Goal: Task Accomplishment & Management: Manage account settings

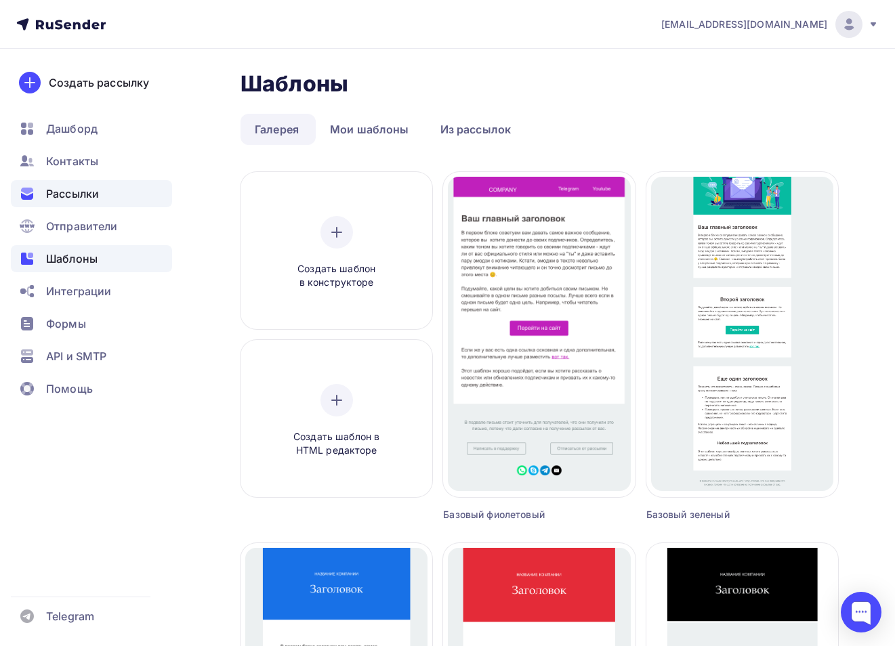
click at [115, 192] on div "Рассылки" at bounding box center [91, 193] width 161 height 27
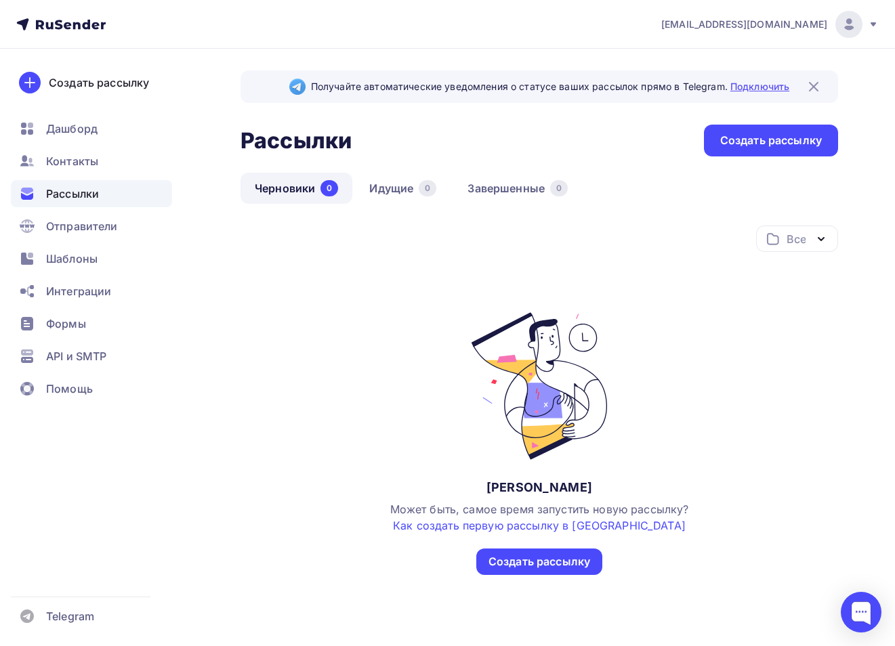
click at [745, 85] on link "Подключить" at bounding box center [759, 87] width 59 height 12
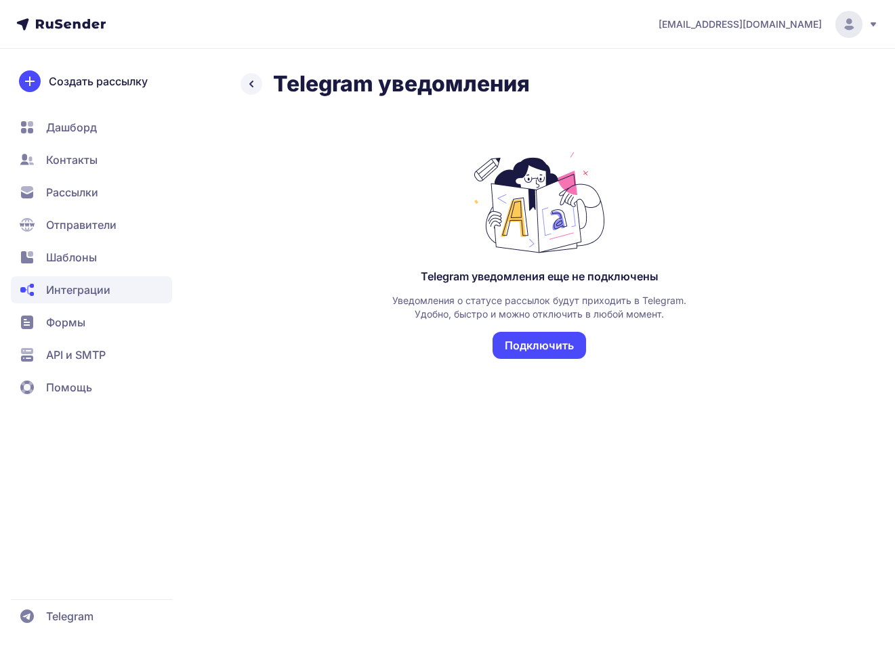
click at [550, 347] on button "Подключить" at bounding box center [540, 345] width 94 height 27
click at [247, 84] on icon at bounding box center [251, 84] width 16 height 16
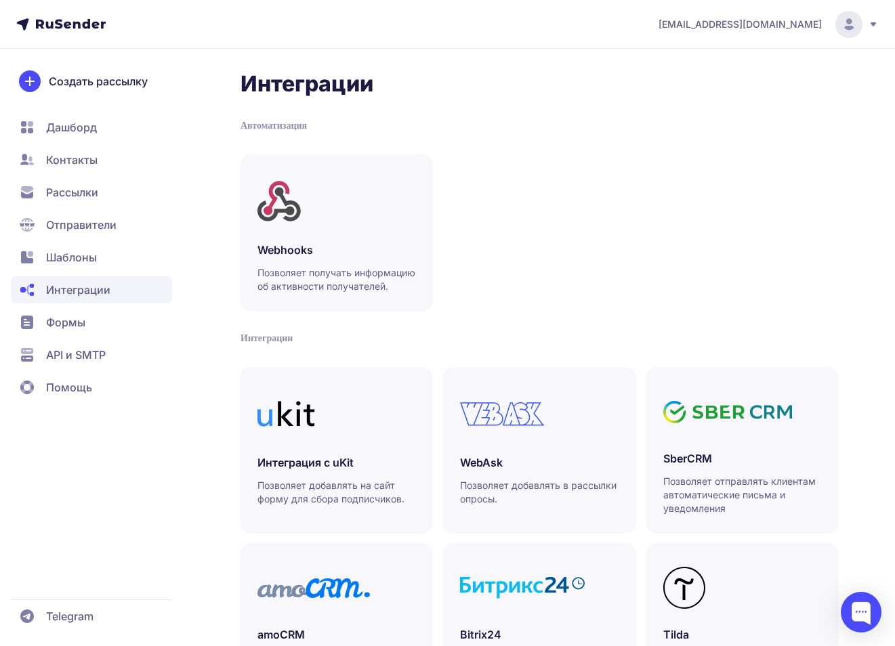
click at [91, 302] on span "Интеграции" at bounding box center [91, 289] width 161 height 27
click at [93, 262] on span "Шаблоны" at bounding box center [71, 257] width 51 height 16
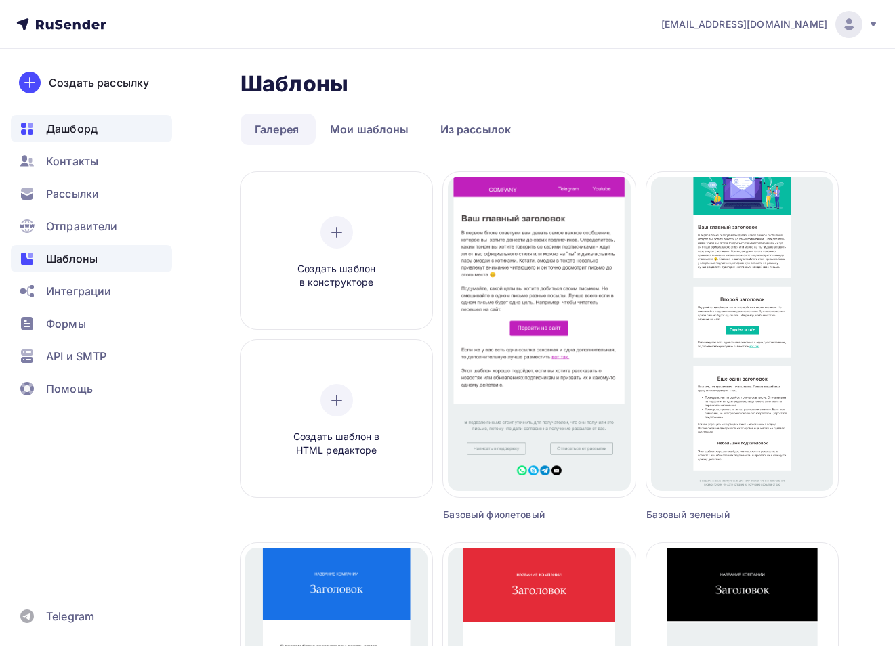
click at [106, 129] on div "Дашборд" at bounding box center [91, 128] width 161 height 27
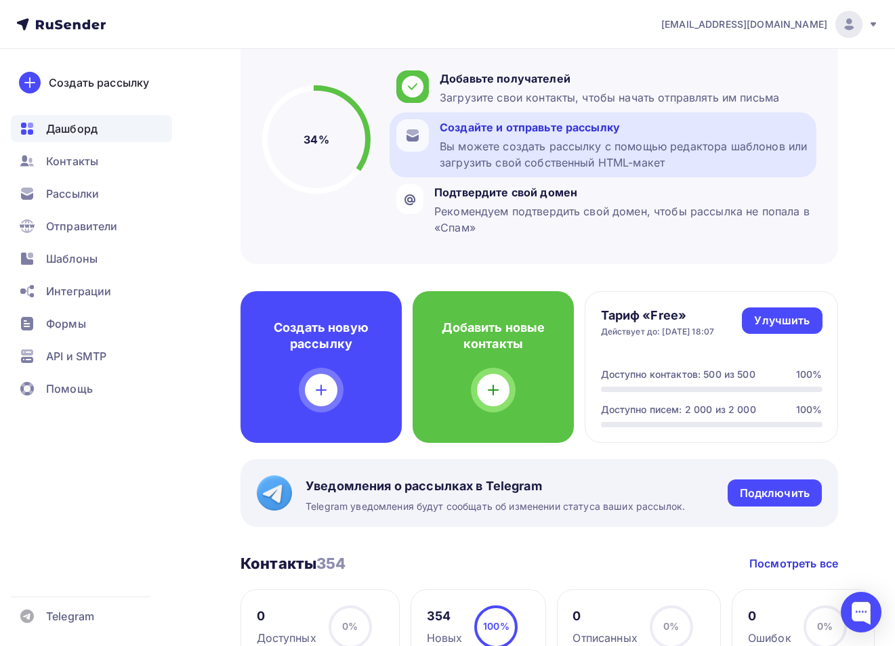
scroll to position [133, 0]
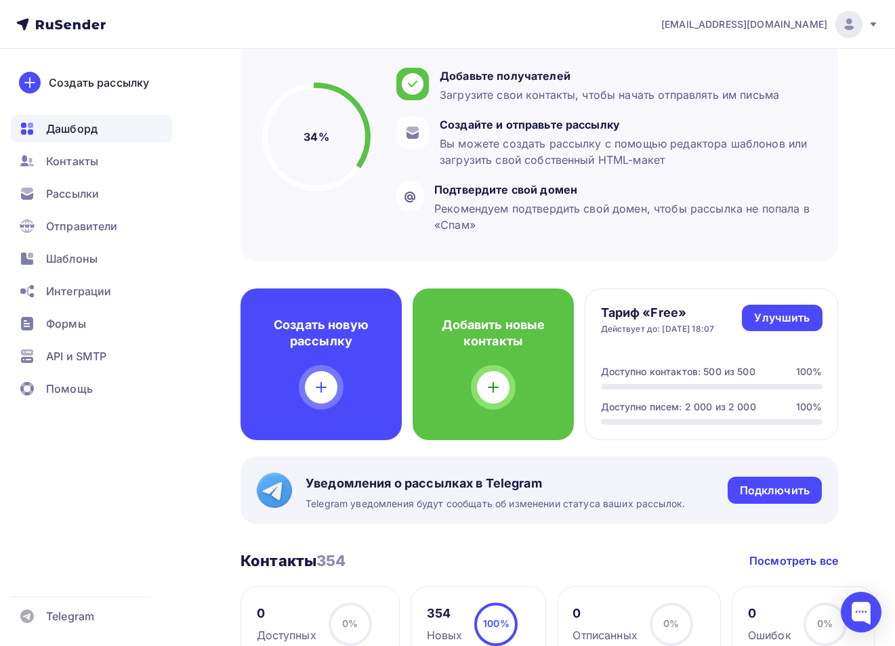
click at [549, 258] on div "Пару шагов, чтобы начать работу! Закрыть Выполните эти шаги, чтобы отправить св…" at bounding box center [540, 123] width 598 height 275
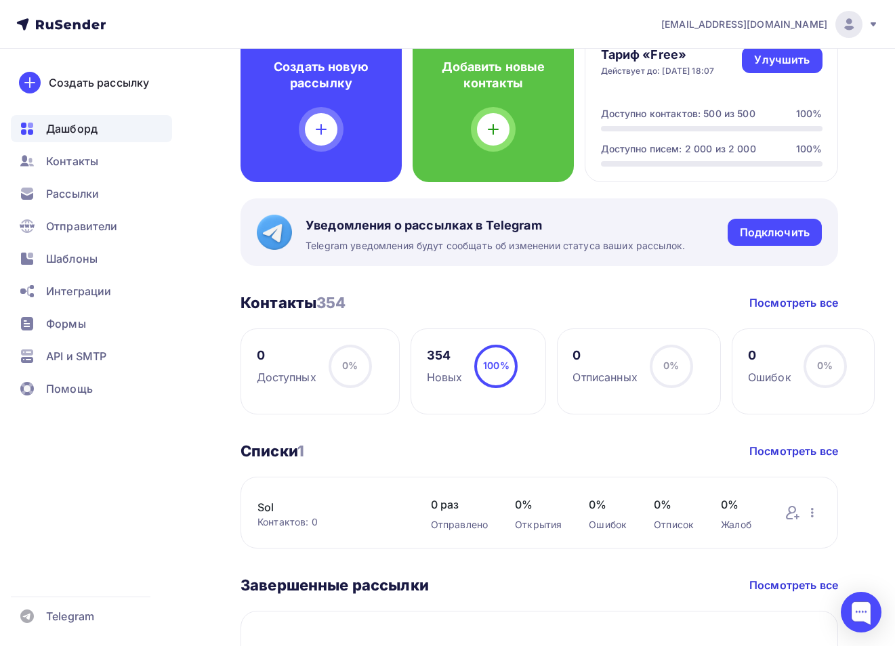
scroll to position [387, 0]
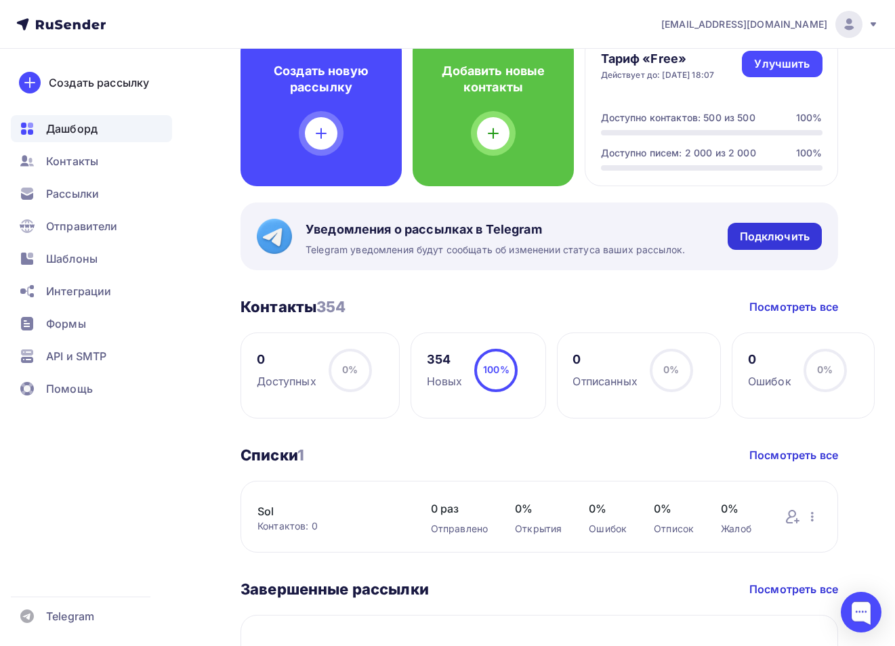
click at [771, 229] on div "Подключить" at bounding box center [775, 237] width 70 height 16
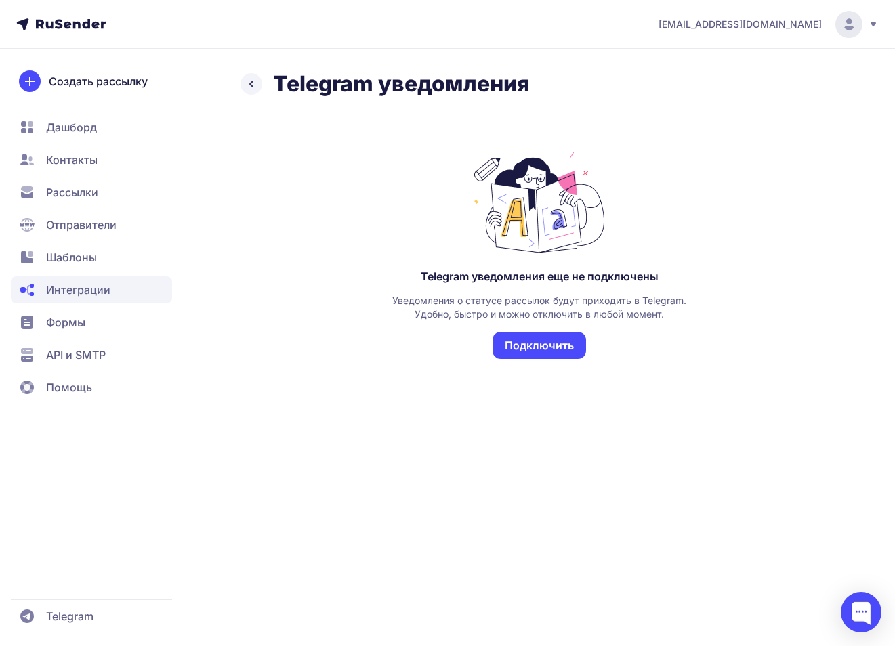
click at [535, 349] on button "Подключить" at bounding box center [540, 345] width 94 height 27
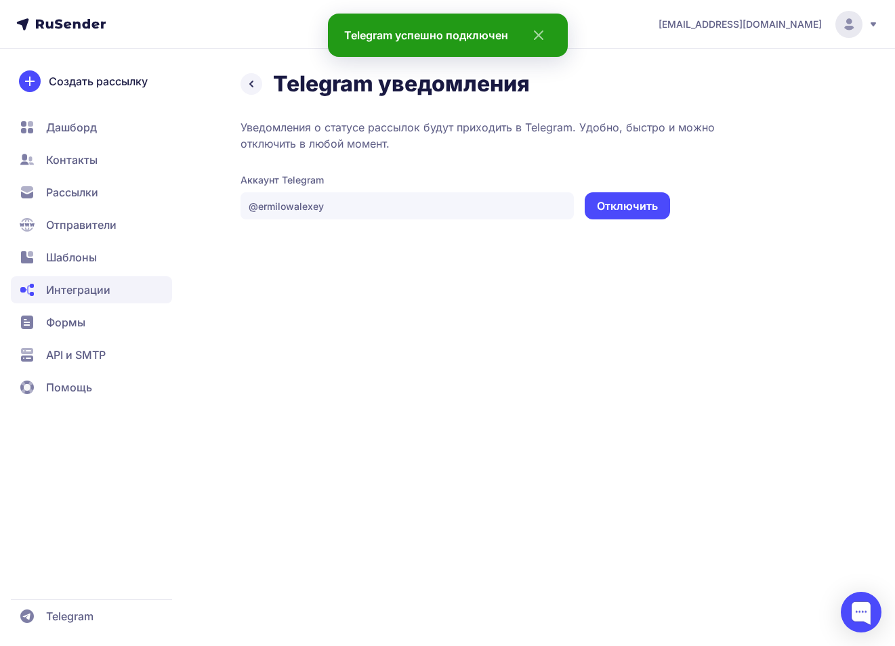
click at [311, 352] on div "[EMAIL_ADDRESS][DOMAIN_NAME] Telegram уведомления Уведомления о статусе рассыло…" at bounding box center [447, 323] width 895 height 646
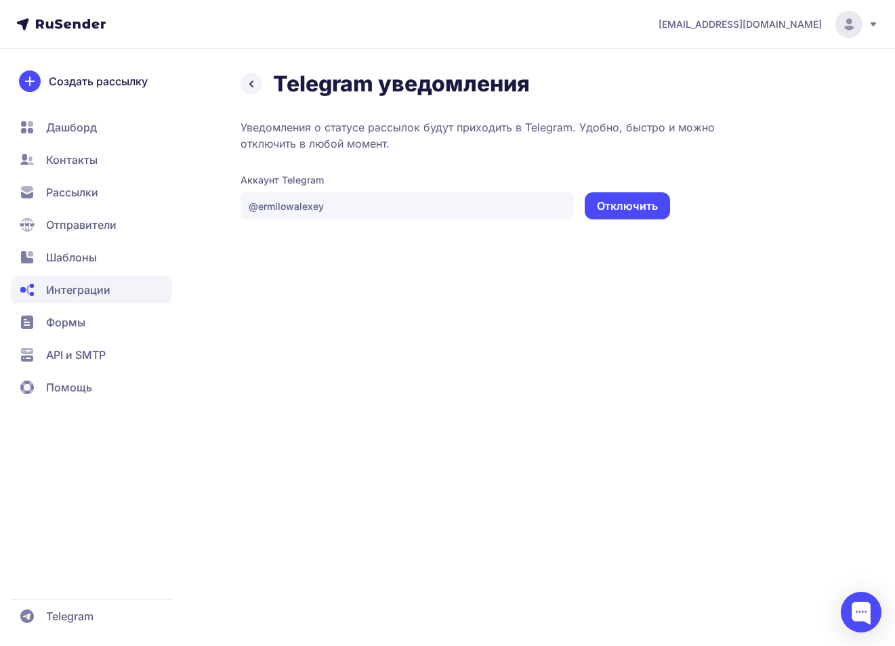
click at [243, 337] on div "ermilow@mail.ru Telegram уведомления Уведомления о статусе рассылок будут прихо…" at bounding box center [447, 323] width 895 height 646
click at [70, 221] on span "Отправители" at bounding box center [81, 225] width 70 height 16
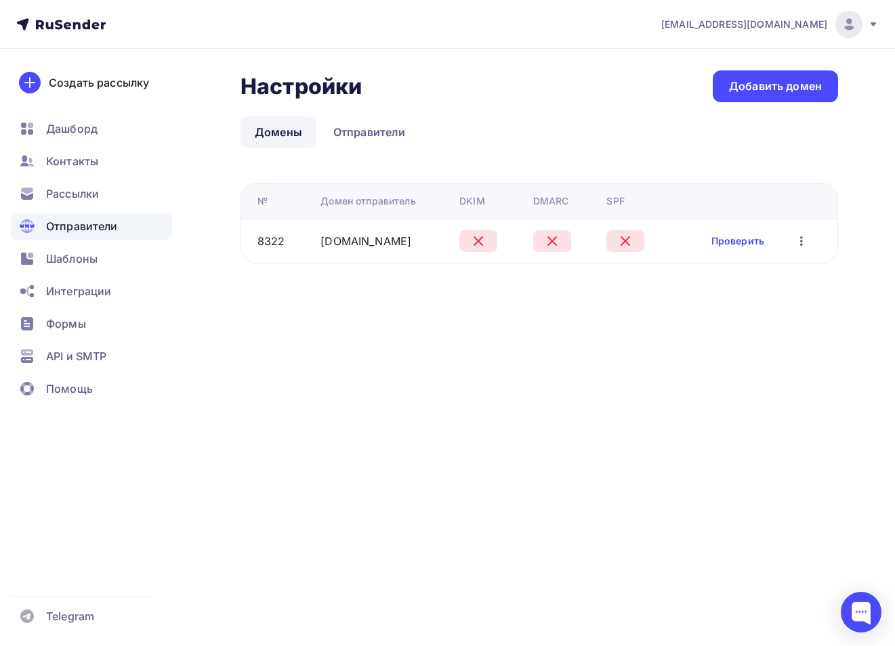
click at [800, 237] on icon "button" at bounding box center [801, 240] width 3 height 9
click at [742, 281] on div "Редактировать" at bounding box center [743, 276] width 130 height 16
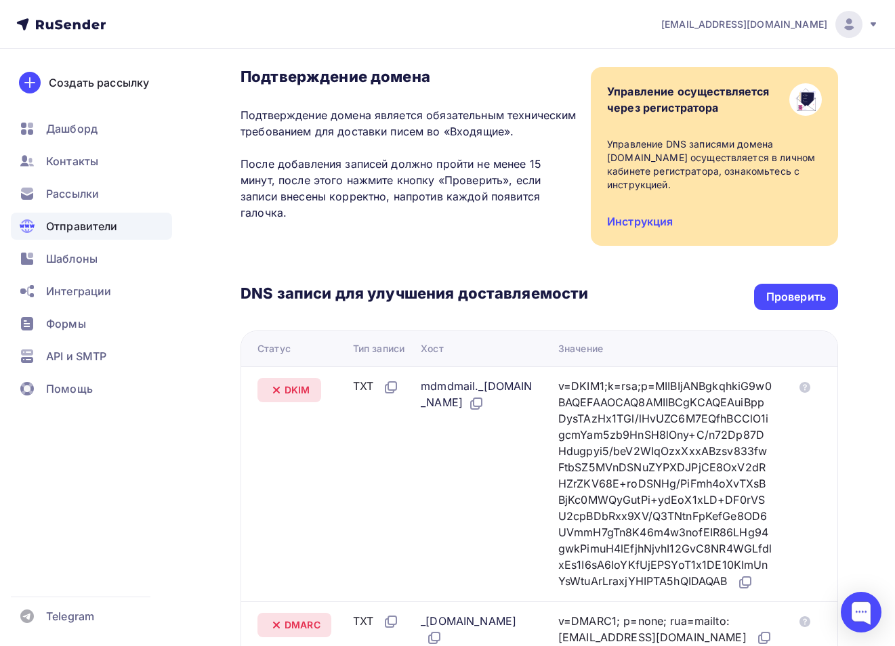
scroll to position [87, 0]
click at [663, 218] on link "Инструкция" at bounding box center [640, 222] width 66 height 14
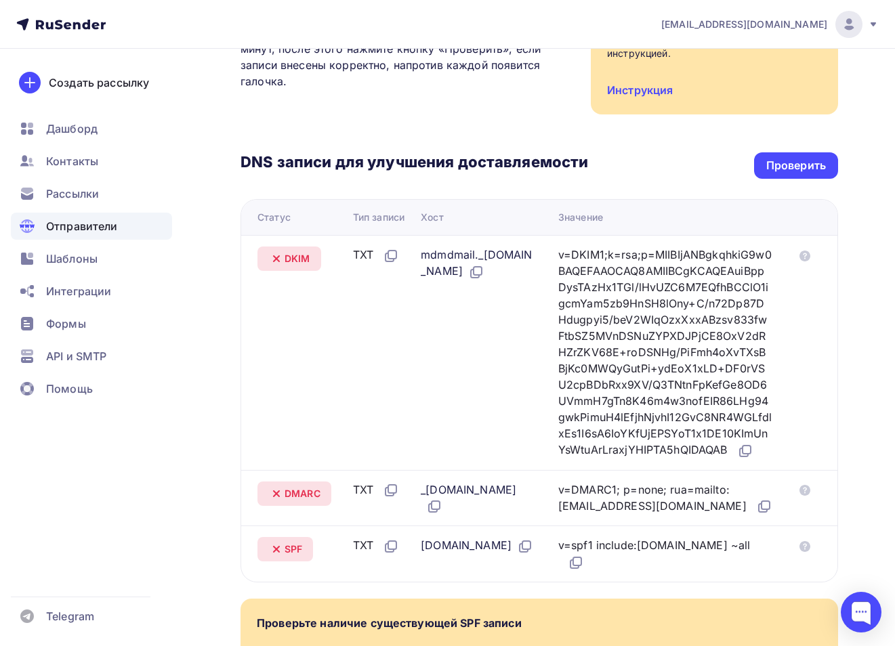
scroll to position [243, 0]
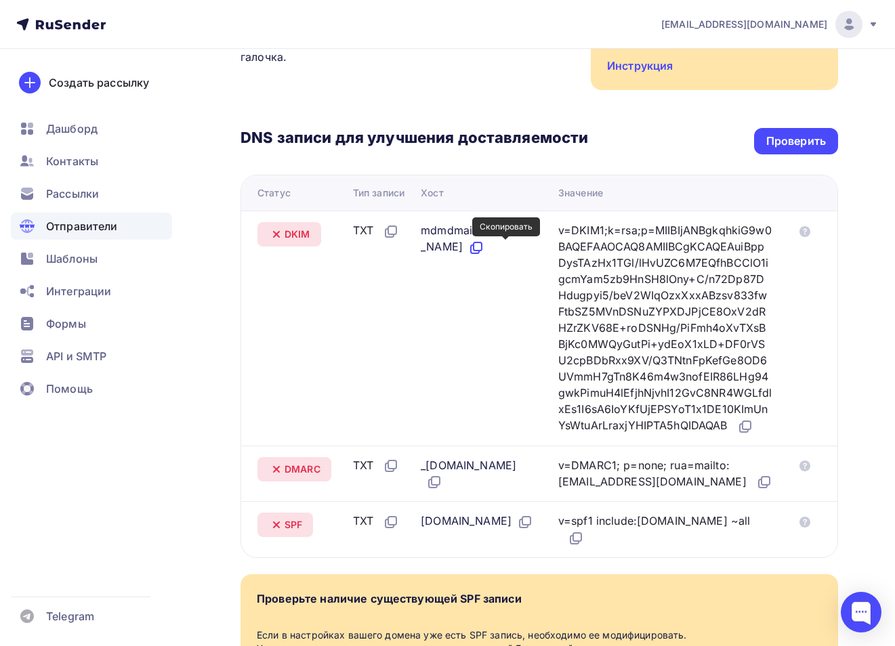
click at [479, 253] on icon at bounding box center [475, 249] width 8 height 8
click at [581, 541] on icon at bounding box center [577, 537] width 8 height 8
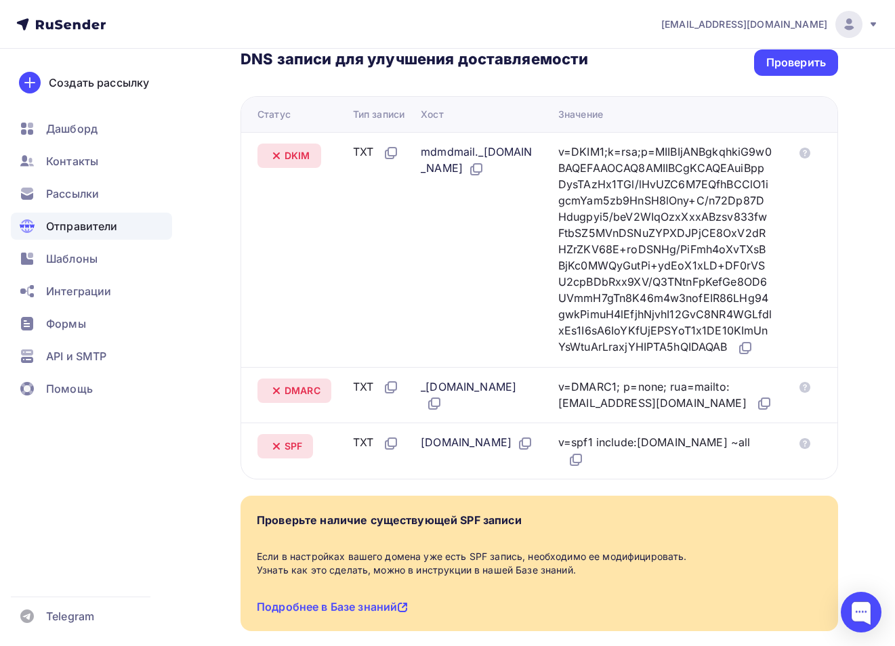
scroll to position [329, 0]
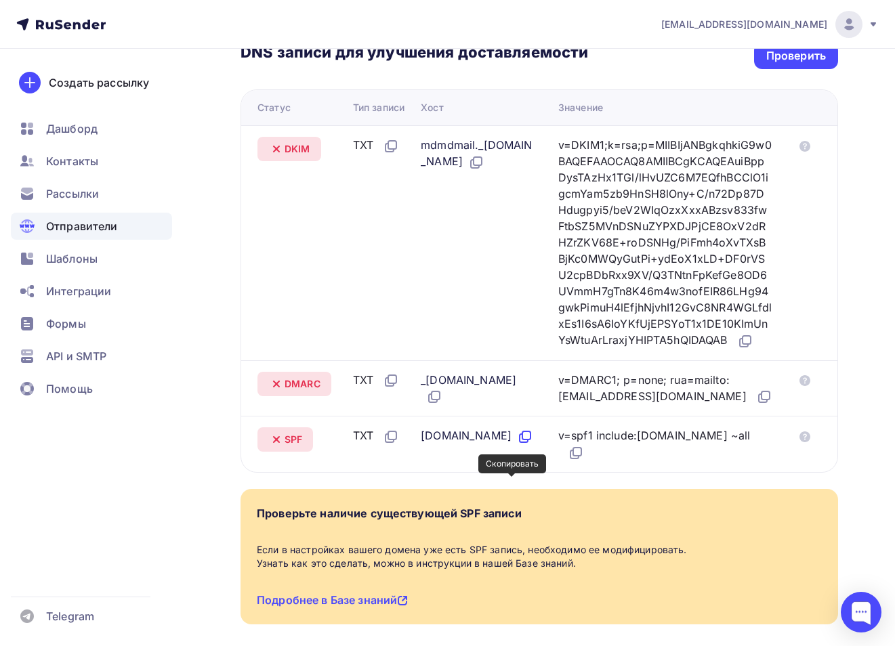
click at [522, 440] on icon at bounding box center [526, 436] width 8 height 8
drag, startPoint x: 303, startPoint y: 487, endPoint x: 285, endPoint y: 486, distance: 17.7
click at [285, 452] on div "SPF" at bounding box center [285, 440] width 56 height 24
copy span "SPF"
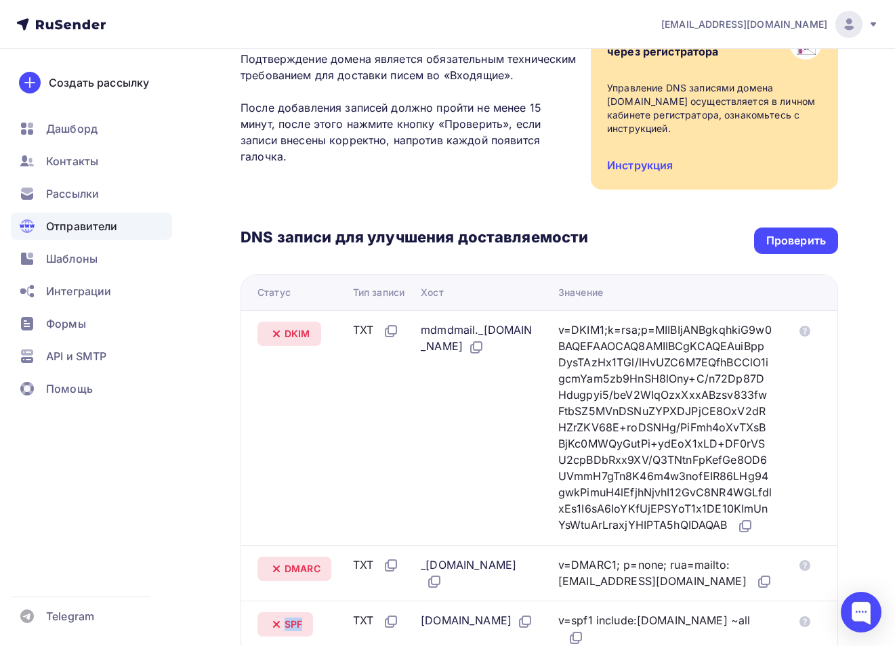
scroll to position [0, 0]
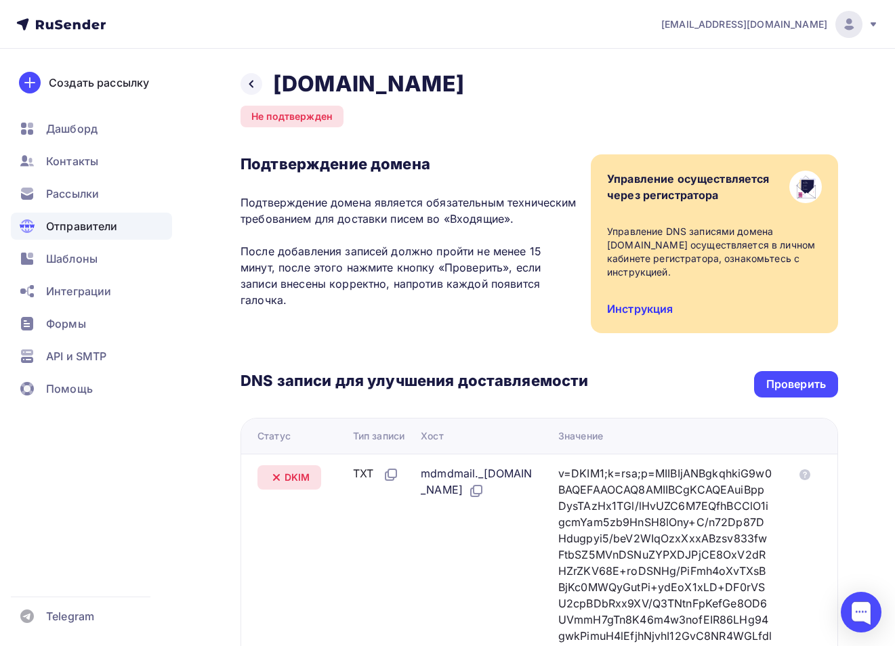
click at [643, 308] on link "Инструкция" at bounding box center [640, 309] width 66 height 14
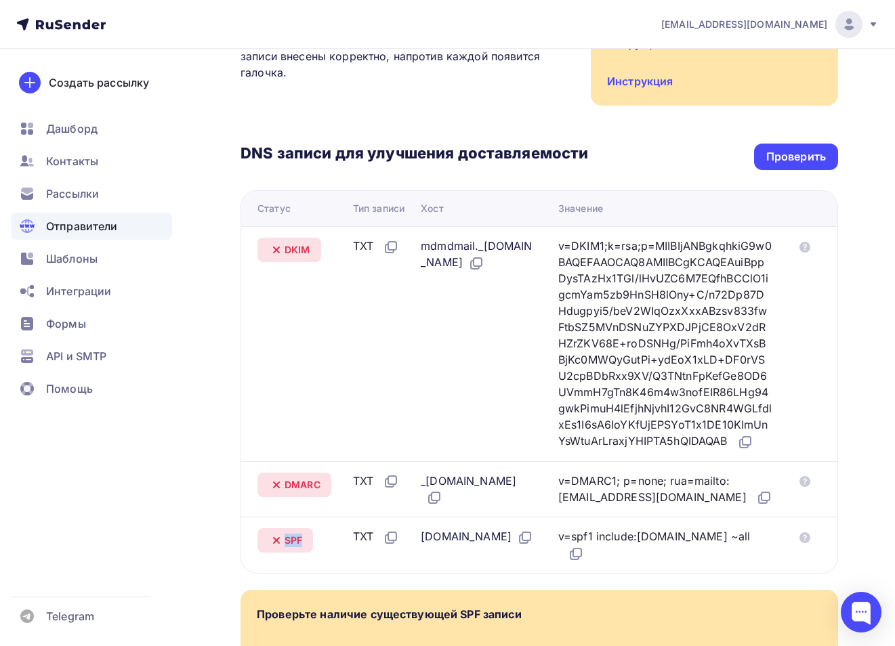
scroll to position [232, 0]
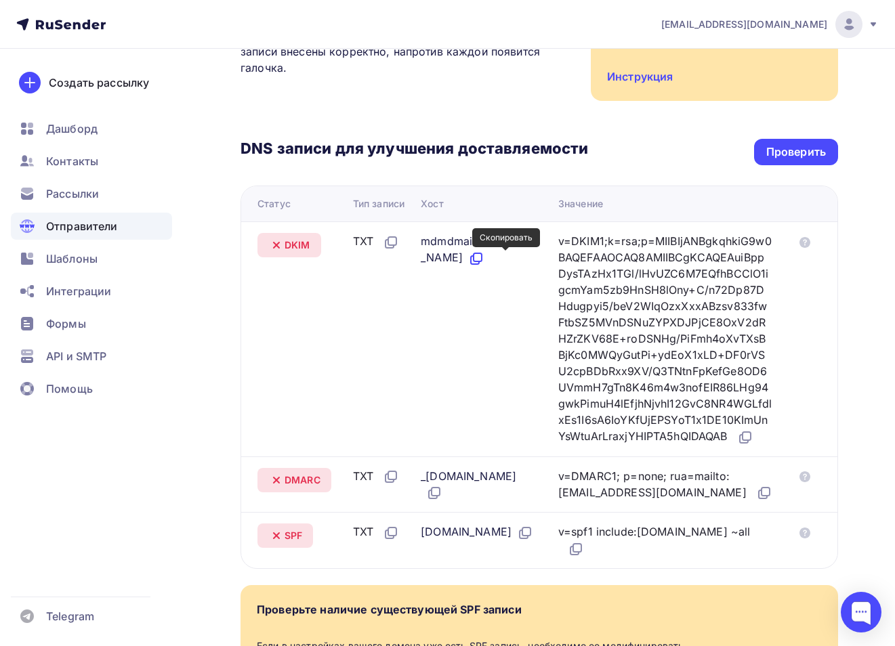
click at [485, 256] on icon at bounding box center [476, 259] width 16 height 16
click at [737, 446] on icon at bounding box center [745, 438] width 16 height 16
click at [440, 496] on icon at bounding box center [436, 492] width 8 height 8
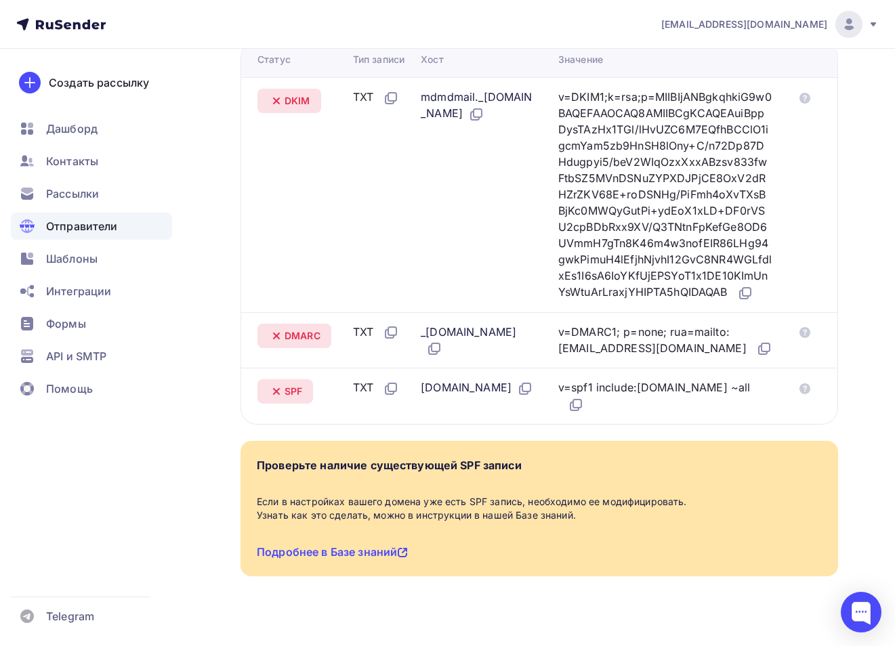
scroll to position [377, 0]
click at [762, 351] on icon at bounding box center [766, 347] width 8 height 8
click at [80, 132] on span "Дашборд" at bounding box center [71, 129] width 51 height 16
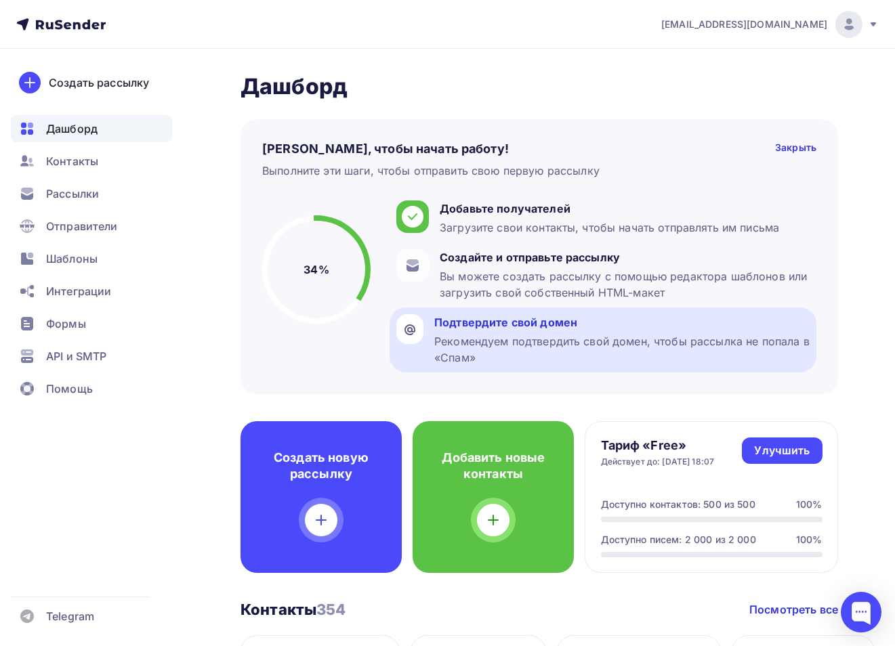
click at [497, 331] on div "Подтвердите свой домен Рекомендуем подтвердить свой домен, чтобы рассылка не по…" at bounding box center [621, 339] width 375 height 51
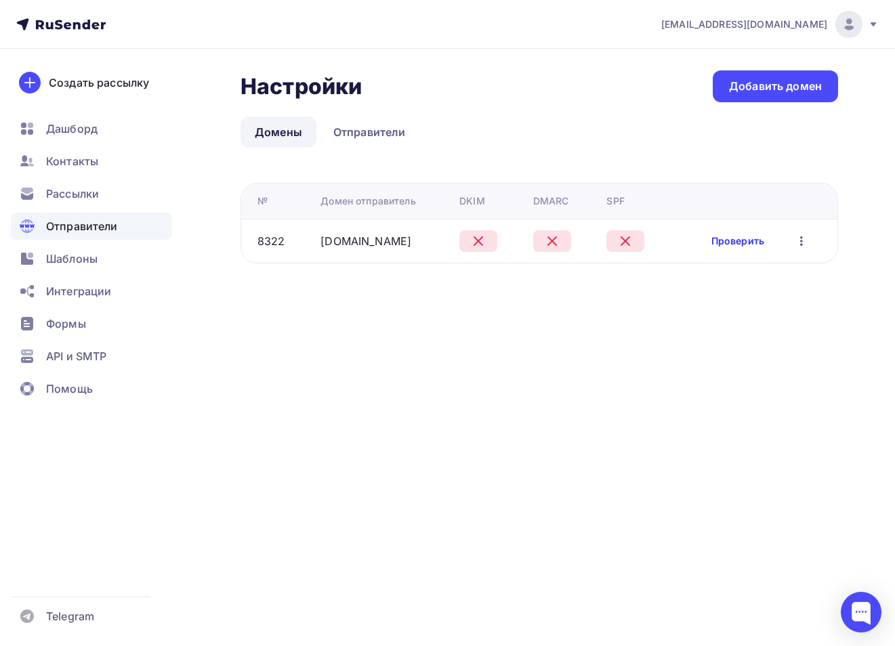
click at [724, 240] on link "Проверить" at bounding box center [738, 241] width 53 height 14
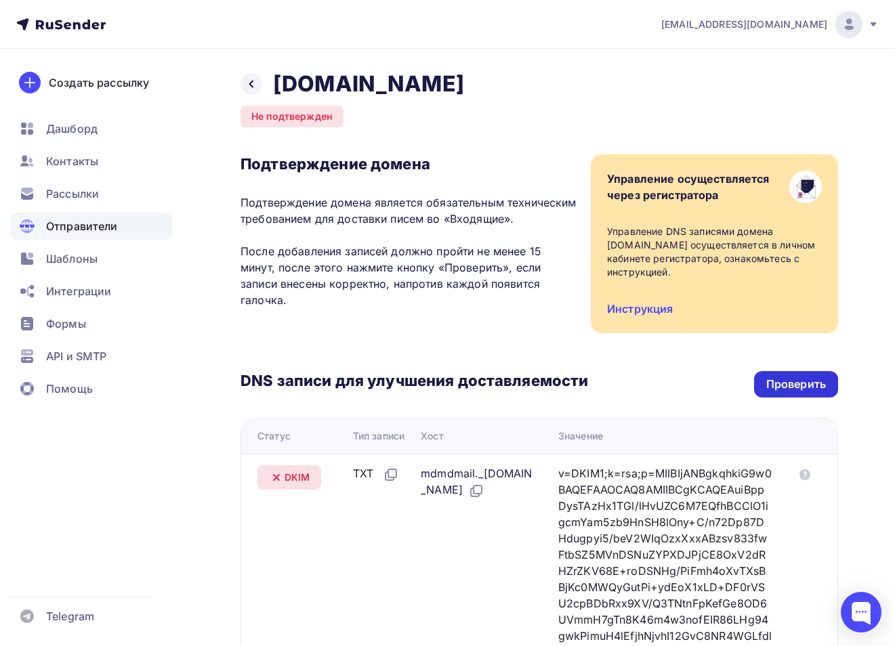
click at [783, 388] on div "Проверить" at bounding box center [796, 385] width 60 height 16
click at [789, 393] on div "Проверить" at bounding box center [796, 384] width 84 height 26
click at [787, 386] on div "Проверить" at bounding box center [796, 385] width 60 height 16
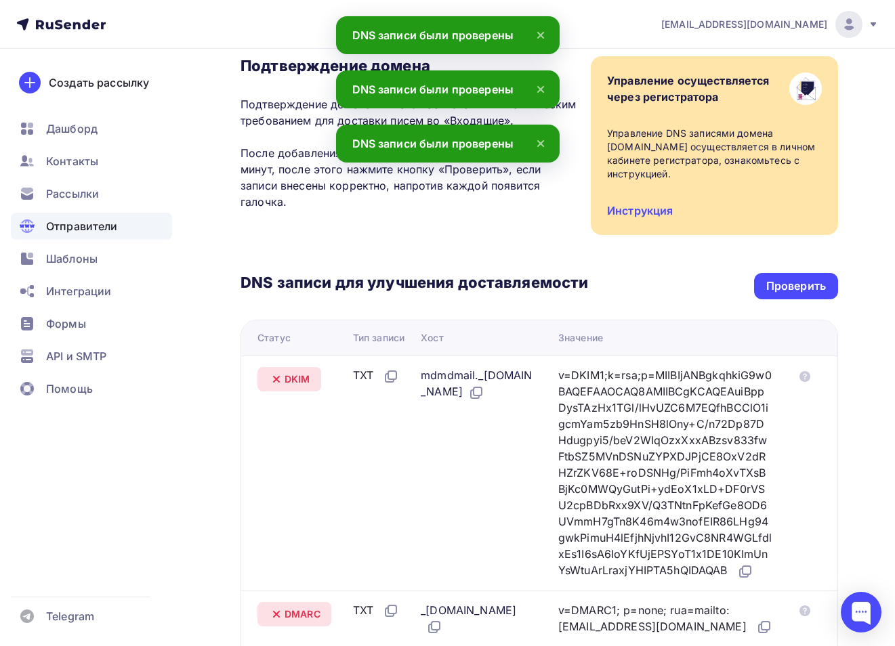
scroll to position [434, 0]
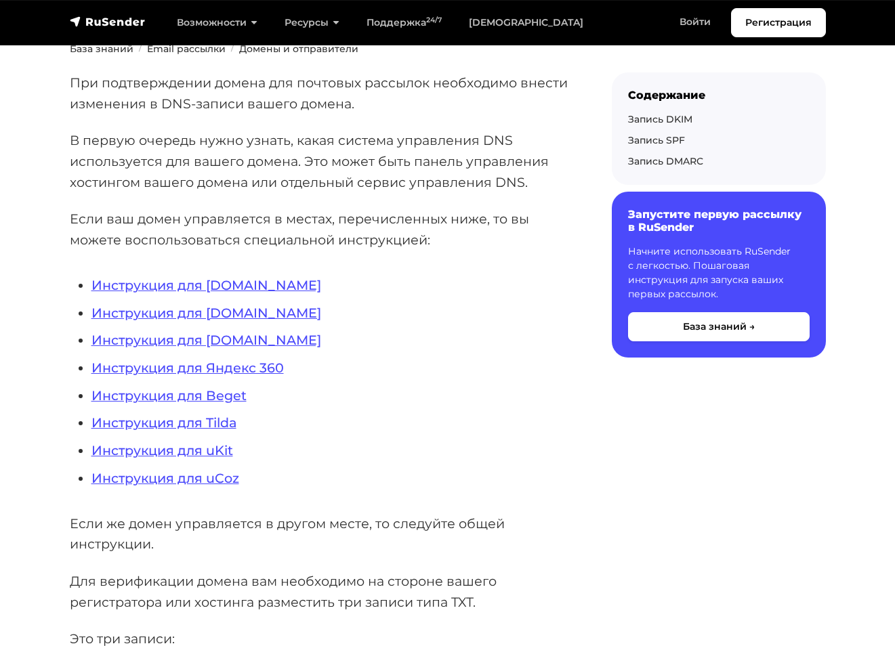
scroll to position [211, 0]
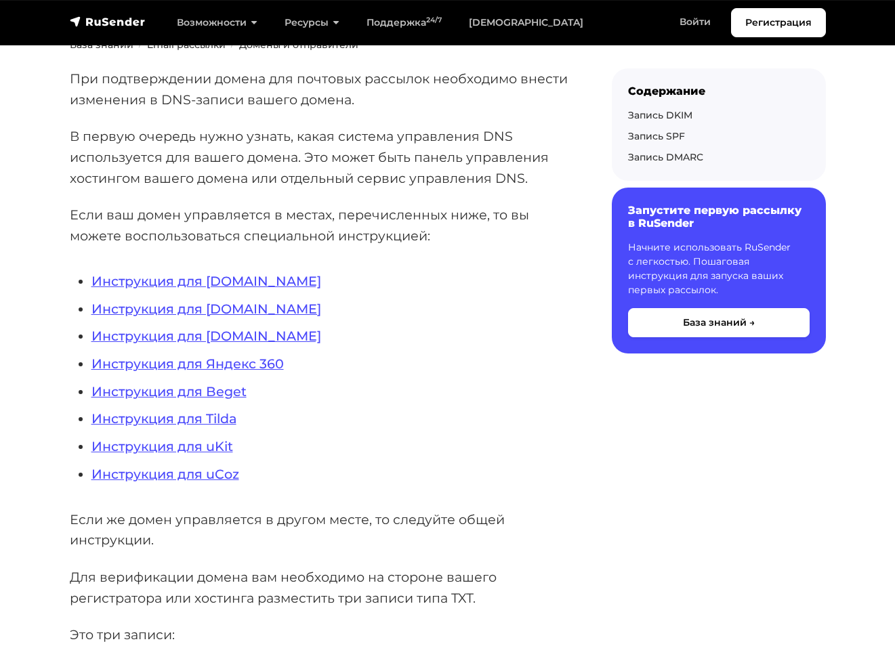
click at [210, 427] on li "Инструкция для Tilda" at bounding box center [329, 419] width 477 height 21
click at [211, 419] on link "Инструкция для Tilda" at bounding box center [163, 419] width 145 height 16
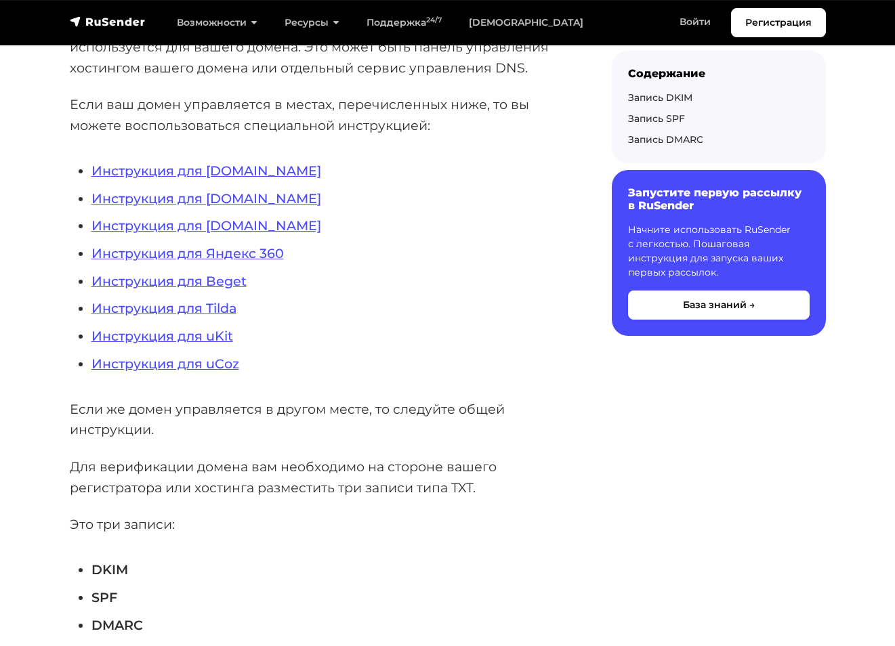
scroll to position [270, 0]
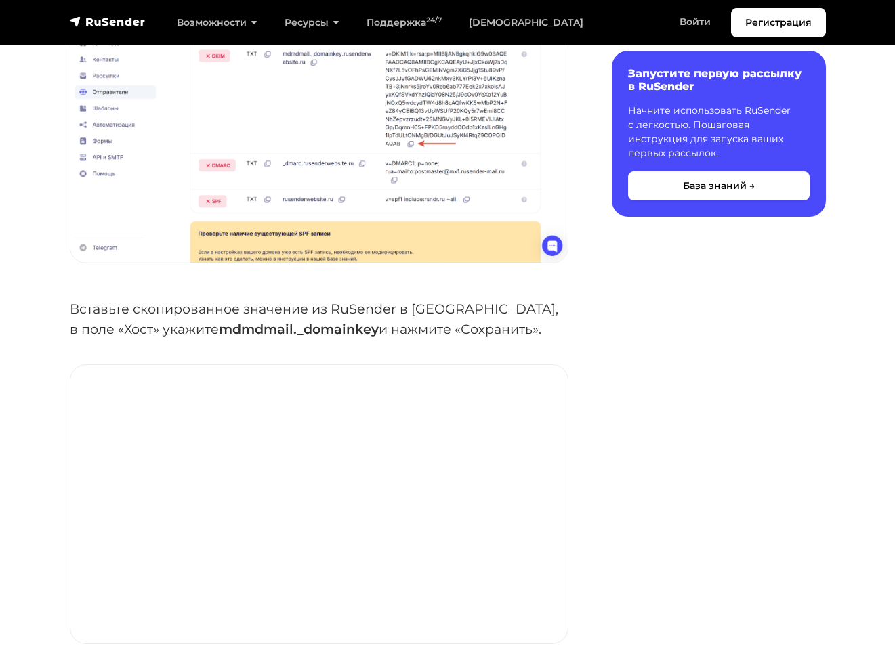
scroll to position [2972, 0]
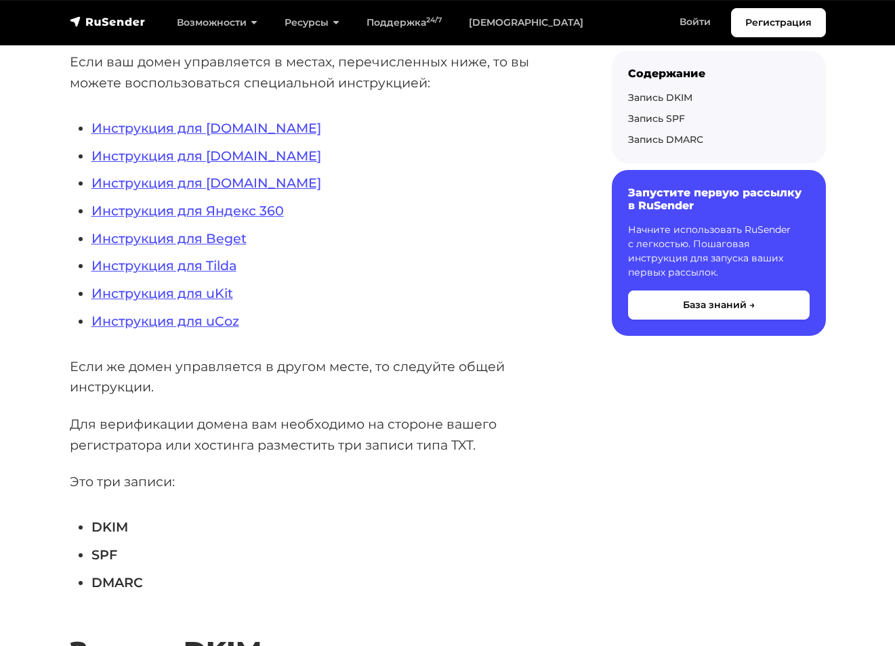
scroll to position [371, 0]
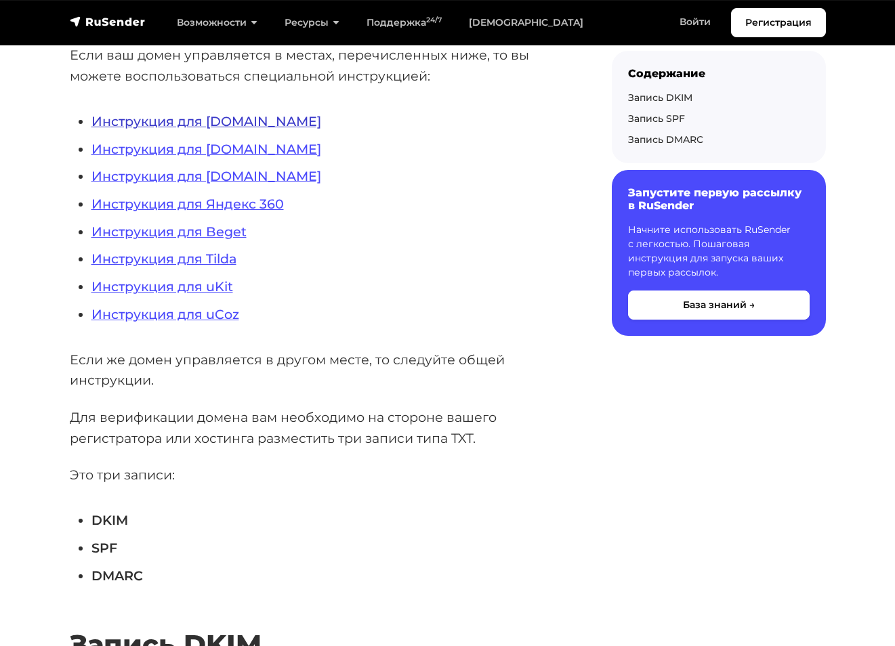
click at [226, 119] on link "Инструкция для [DOMAIN_NAME]" at bounding box center [206, 121] width 230 height 16
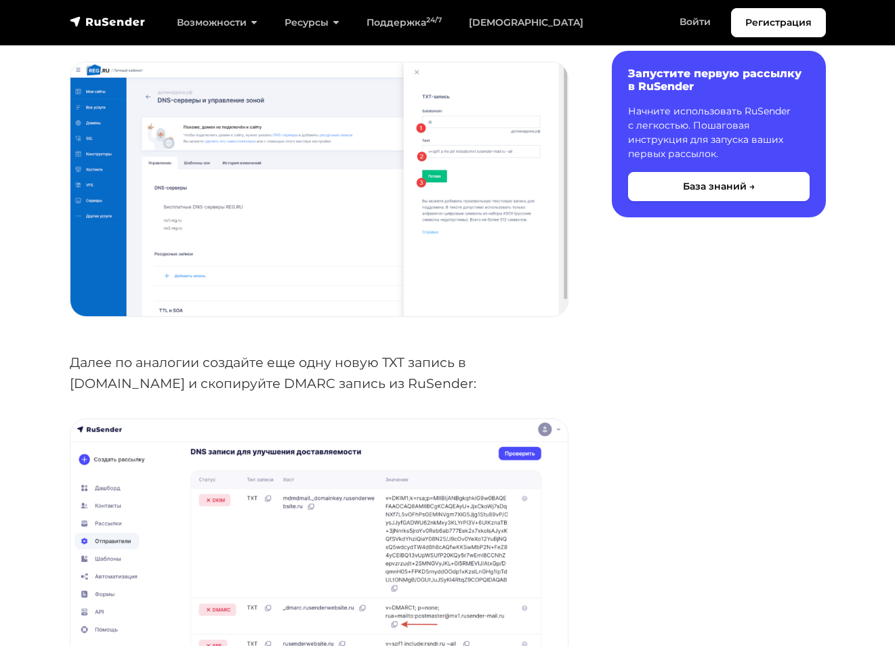
scroll to position [2800, 0]
